Goal: Information Seeking & Learning: Learn about a topic

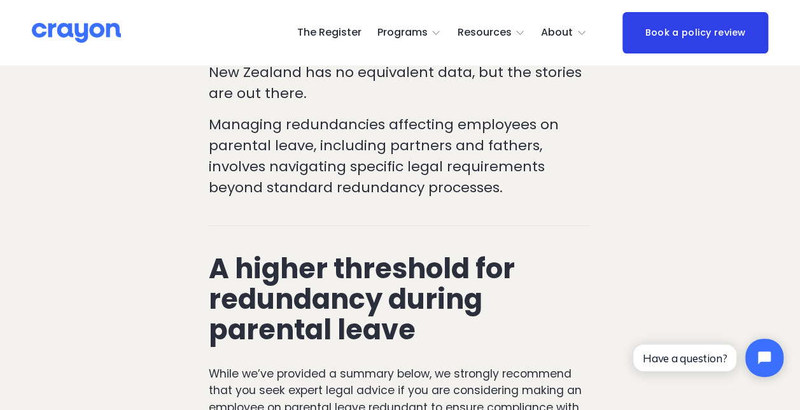
scroll to position [509, 0]
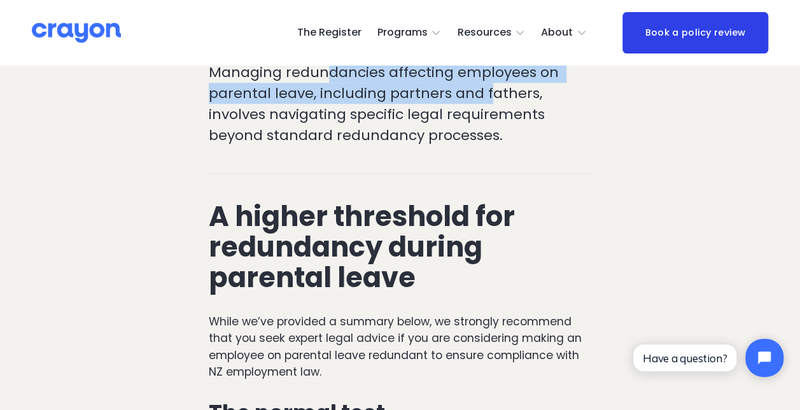
drag, startPoint x: 326, startPoint y: 118, endPoint x: 487, endPoint y: 139, distance: 162.4
click at [487, 139] on p "Managing redundancies affecting employees on parental leave, including partners…" at bounding box center [400, 104] width 382 height 84
drag, startPoint x: 487, startPoint y: 139, endPoint x: 451, endPoint y: 149, distance: 38.3
click at [451, 146] on p "Managing redundancies affecting employees on parental leave, including partners…" at bounding box center [400, 104] width 382 height 84
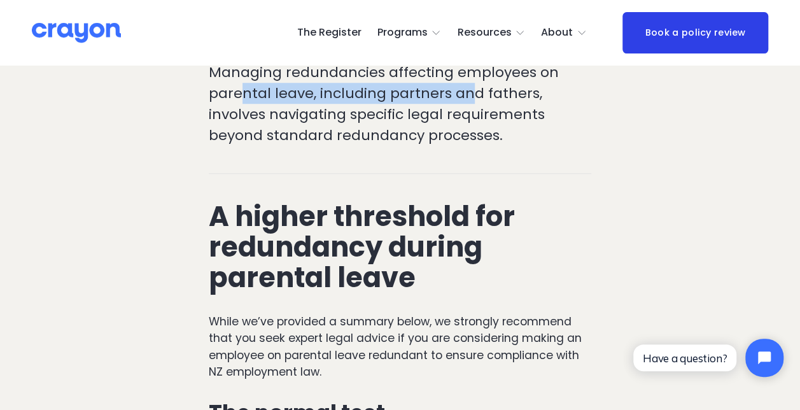
drag, startPoint x: 243, startPoint y: 143, endPoint x: 465, endPoint y: 154, distance: 221.8
click at [465, 146] on p "Managing redundancies affecting employees on parental leave, including partners…" at bounding box center [400, 104] width 382 height 84
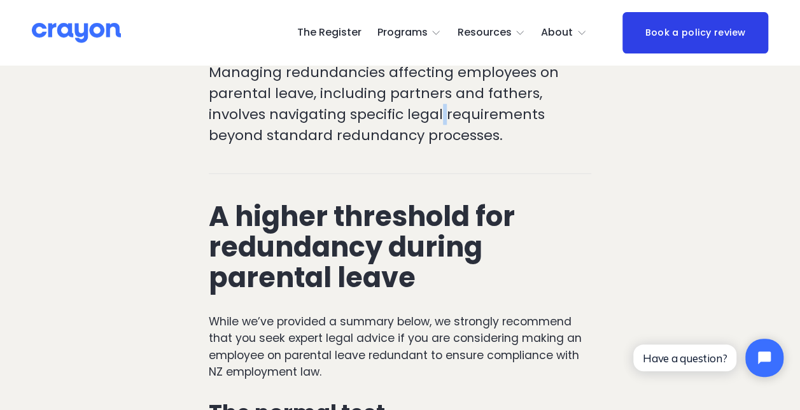
drag, startPoint x: 465, startPoint y: 154, endPoint x: 440, endPoint y: 159, distance: 24.7
click at [444, 146] on p "Managing redundancies affecting employees on parental leave, including partners…" at bounding box center [400, 104] width 382 height 84
click at [311, 146] on p "Managing redundancies affecting employees on parental leave, including partners…" at bounding box center [400, 104] width 382 height 84
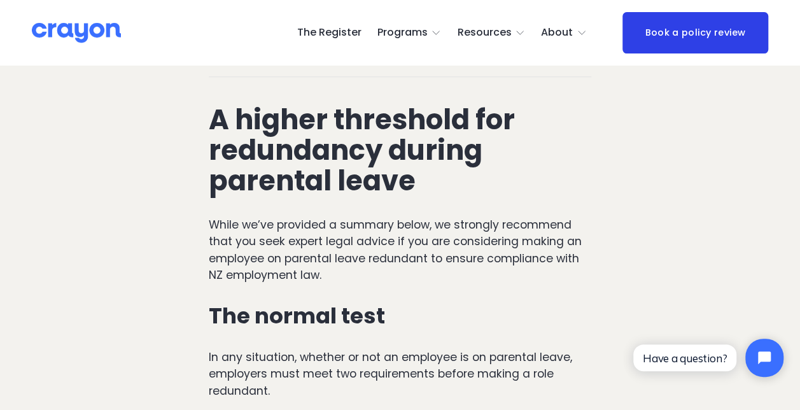
scroll to position [573, 0]
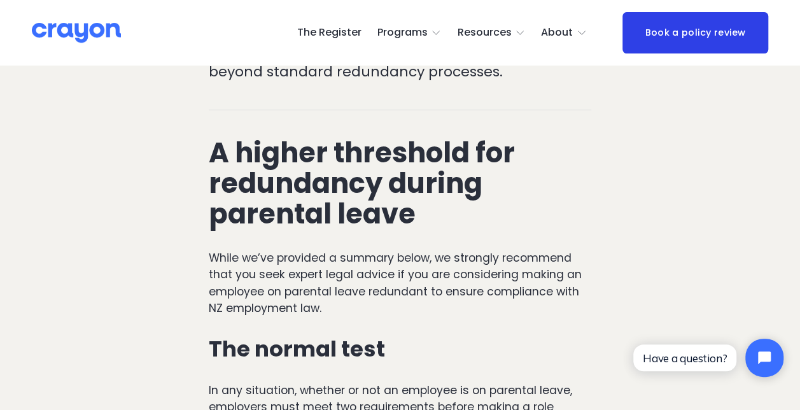
click at [556, 191] on h2 "A higher threshold for redundancy during parental leave" at bounding box center [400, 183] width 382 height 92
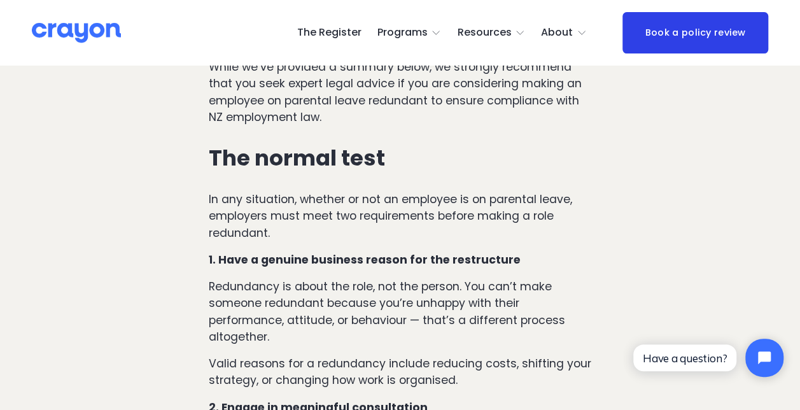
scroll to position [891, 0]
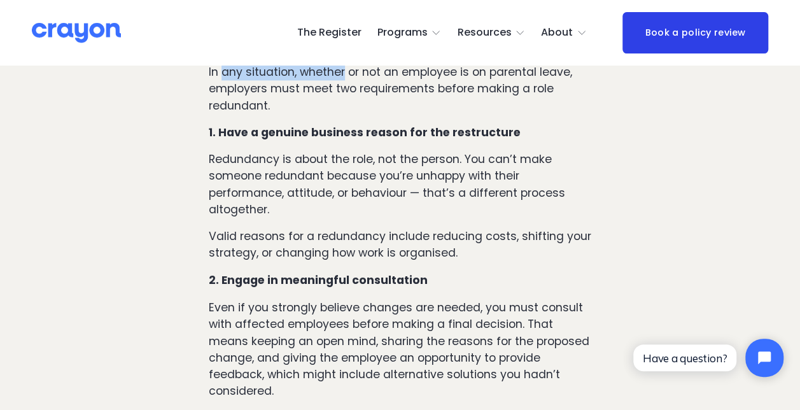
drag, startPoint x: 224, startPoint y: 125, endPoint x: 345, endPoint y: 130, distance: 121.0
click at [345, 114] on p "In any situation, whether or not an employee is on parental leave, employers mu…" at bounding box center [400, 89] width 382 height 50
click at [347, 114] on p "In any situation, whether or not an employee is on parental leave, employers mu…" at bounding box center [400, 89] width 382 height 50
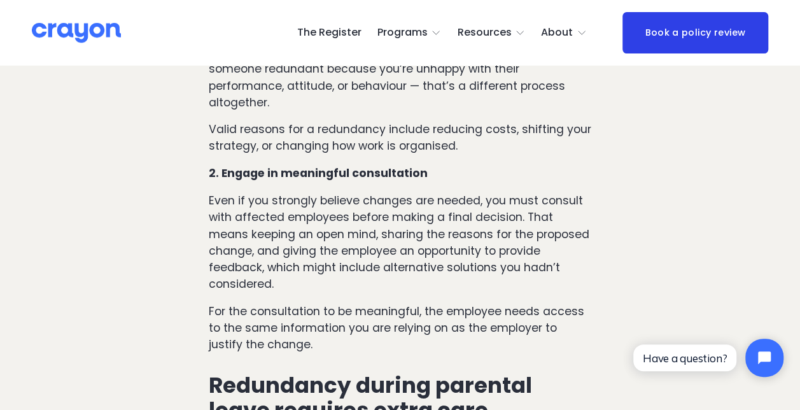
scroll to position [1018, 0]
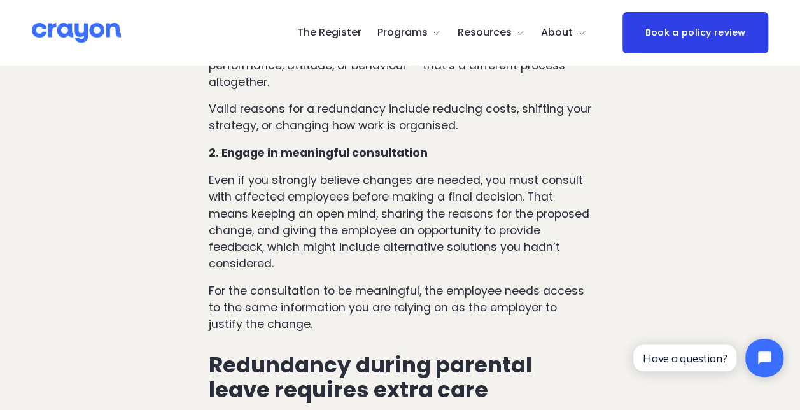
click at [245, 90] on p "Redundancy is about the role, not the person. You can’t make someone redundant …" at bounding box center [400, 57] width 382 height 67
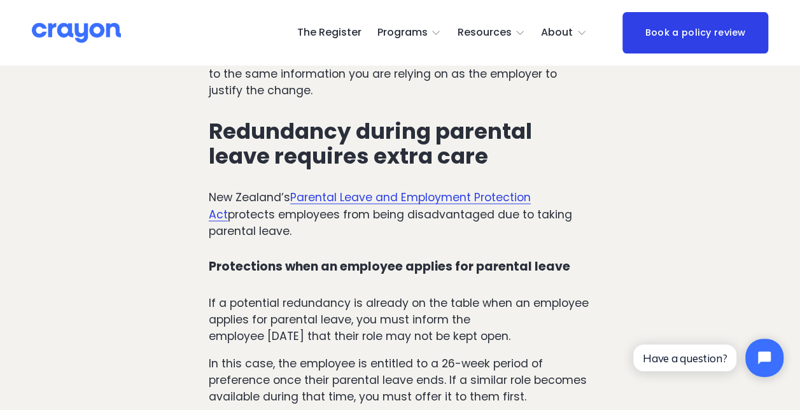
scroll to position [1336, 0]
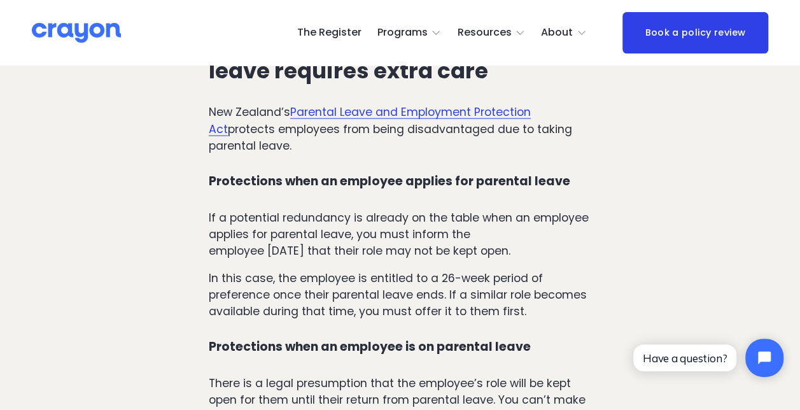
click at [510, 136] on link "Parental Leave and Employment Protection Act" at bounding box center [370, 120] width 322 height 32
